Goal: Find specific page/section: Find specific page/section

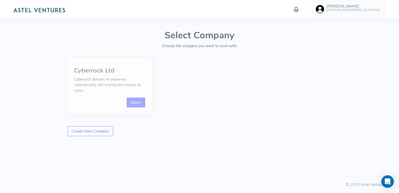
click at [136, 103] on link "Select" at bounding box center [136, 103] width 19 height 10
